Goal: Task Accomplishment & Management: Manage account settings

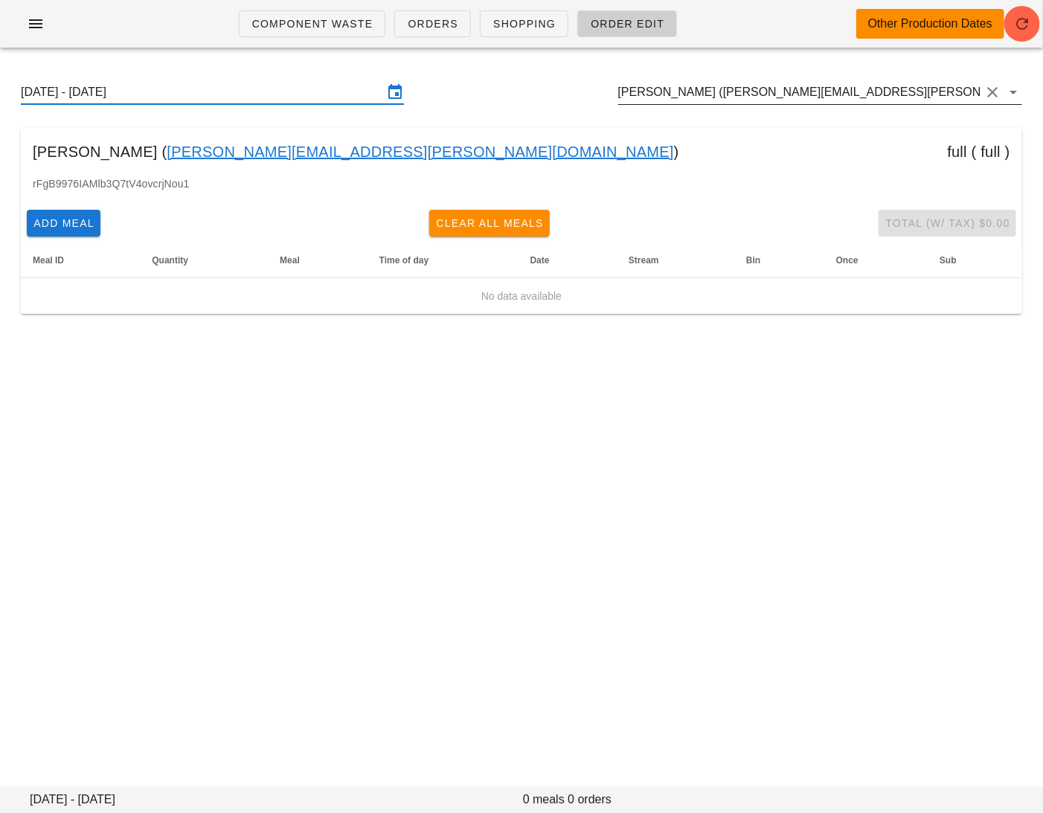
click at [902, 95] on input "[PERSON_NAME] ([PERSON_NAME][EMAIL_ADDRESS][PERSON_NAME][DOMAIN_NAME])" at bounding box center [799, 92] width 362 height 24
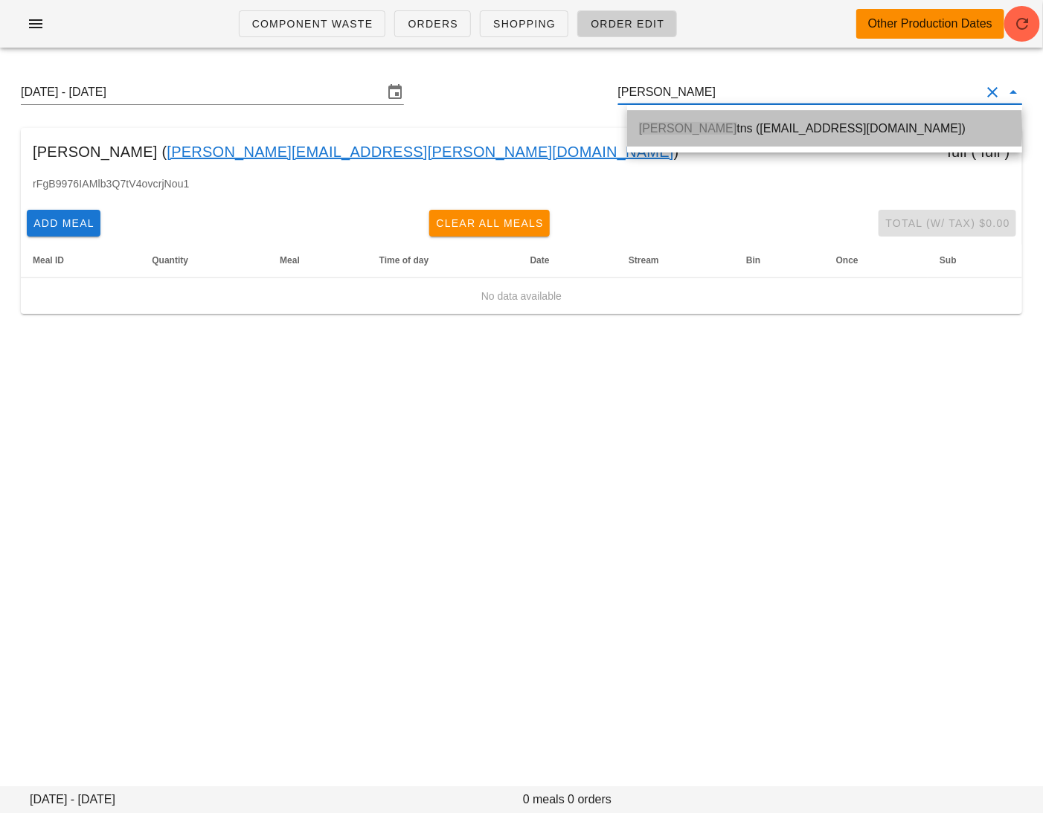
click at [946, 132] on div "Mark Pu tns ([EMAIL_ADDRESS][DOMAIN_NAME])" at bounding box center [824, 128] width 371 height 14
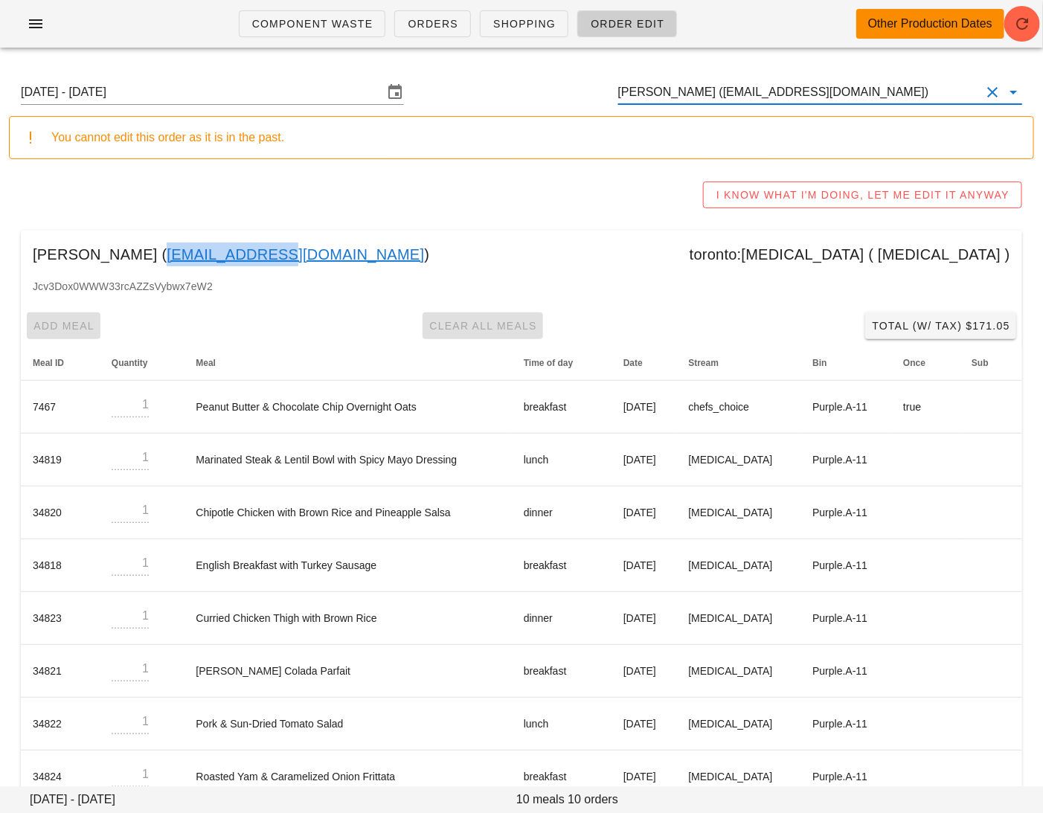
drag, startPoint x: 237, startPoint y: 257, endPoint x: 123, endPoint y: 257, distance: 113.8
click at [123, 257] on div "[PERSON_NAME] ( [EMAIL_ADDRESS][DOMAIN_NAME] ) [GEOGRAPHIC_DATA]:[MEDICAL_DATA]…" at bounding box center [521, 255] width 1001 height 48
copy link "[EMAIL_ADDRESS][DOMAIN_NAME]"
paste input "[EMAIL_ADDRESS][DOMAIN_NAME]"
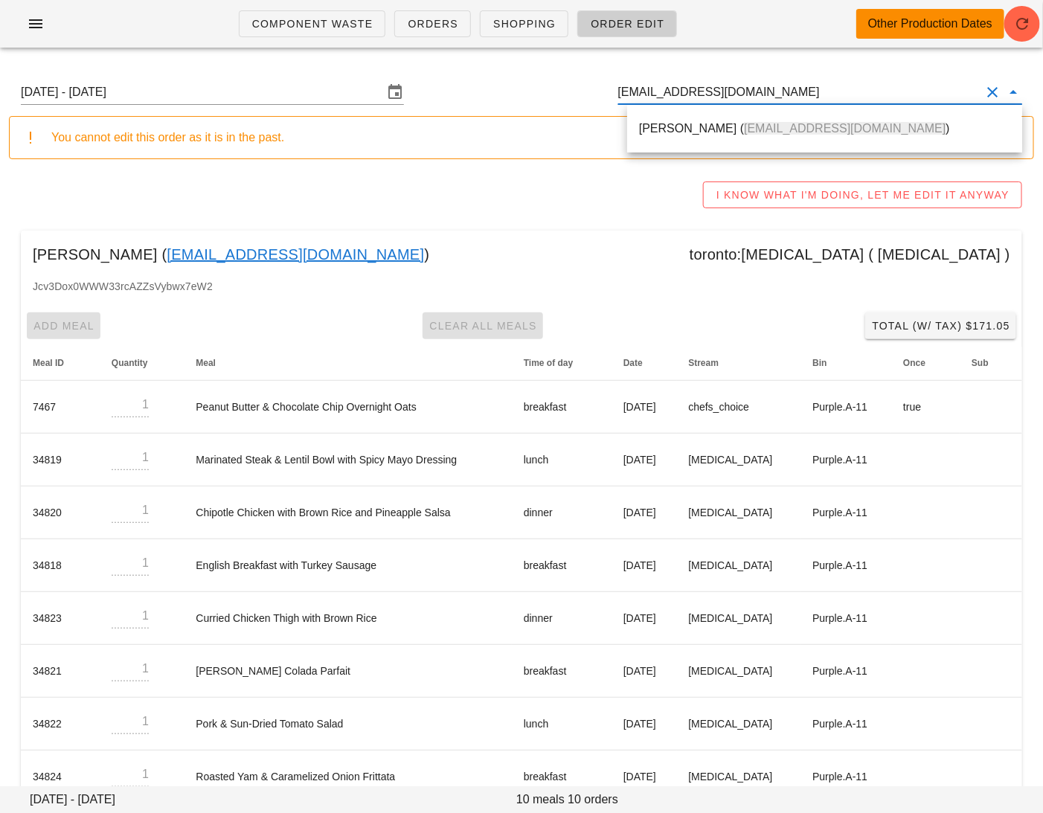
click at [672, 124] on div "[PERSON_NAME] ( [EMAIL_ADDRESS][DOMAIN_NAME] )" at bounding box center [824, 128] width 371 height 14
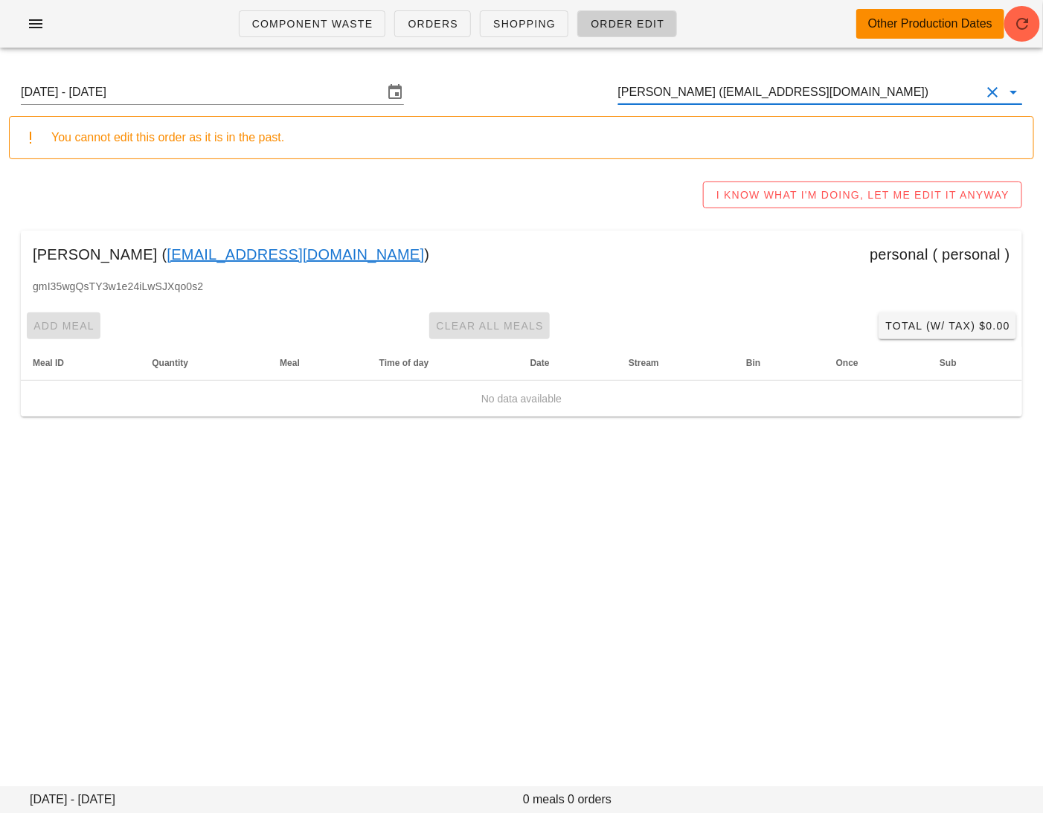
type input "[PERSON_NAME] ([EMAIL_ADDRESS][DOMAIN_NAME])"
click at [293, 254] on link "[EMAIL_ADDRESS][DOMAIN_NAME]" at bounding box center [295, 255] width 257 height 24
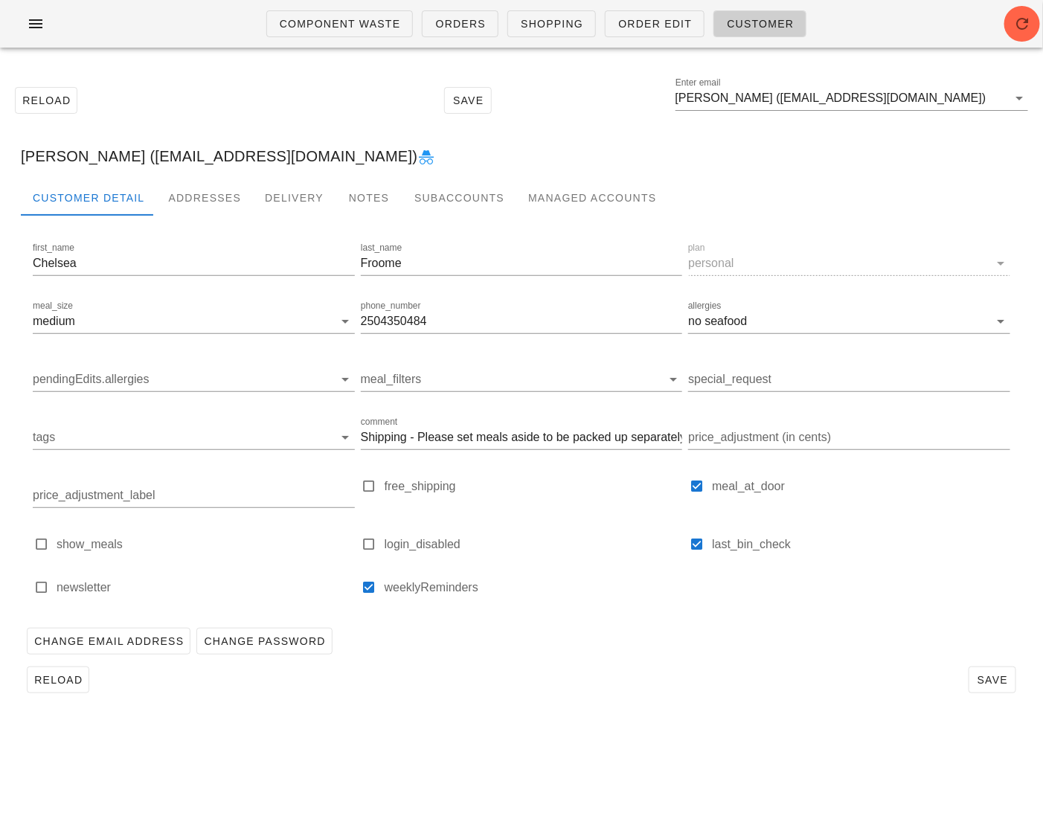
click at [417, 154] on icon at bounding box center [426, 158] width 18 height 18
click at [197, 200] on div "Addresses" at bounding box center [204, 198] width 97 height 36
